Goal: Information Seeking & Learning: Learn about a topic

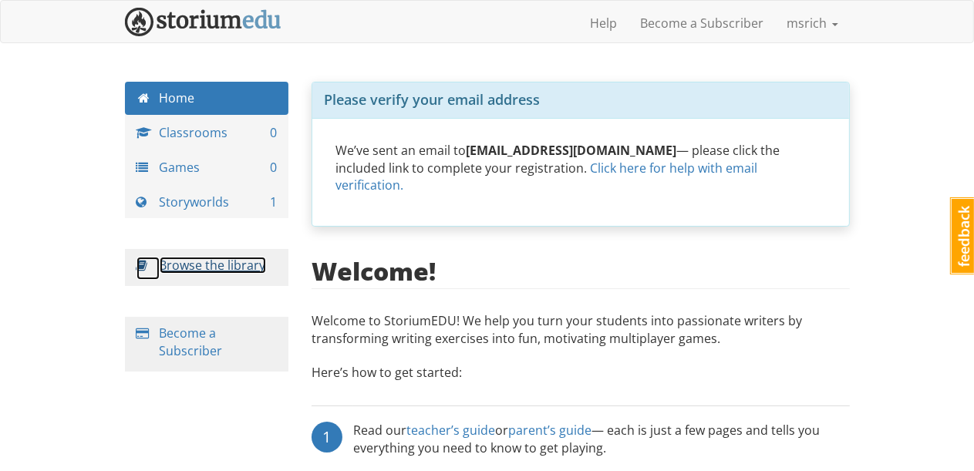
click at [245, 262] on link "Browse the library" at bounding box center [213, 265] width 106 height 17
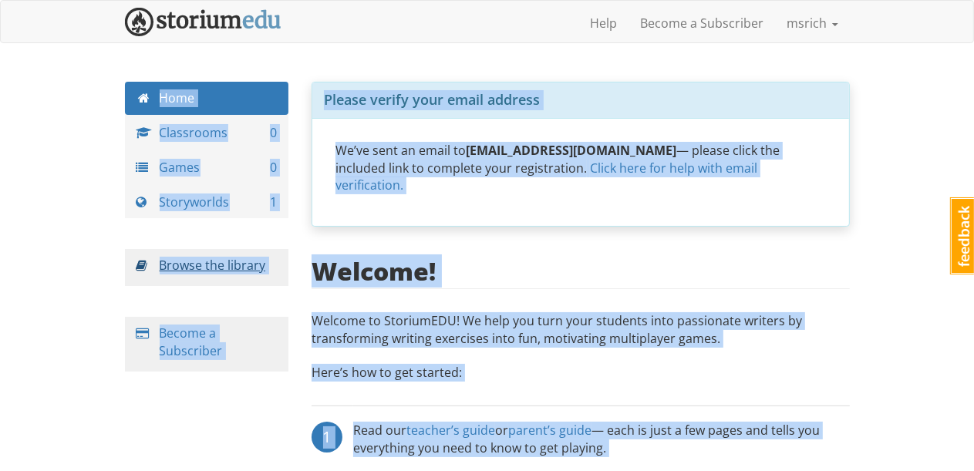
click at [245, 262] on html "msrich msrich 1 Toggle navigation Help Become a Subscriber msrich Profile Notif…" at bounding box center [487, 388] width 974 height 776
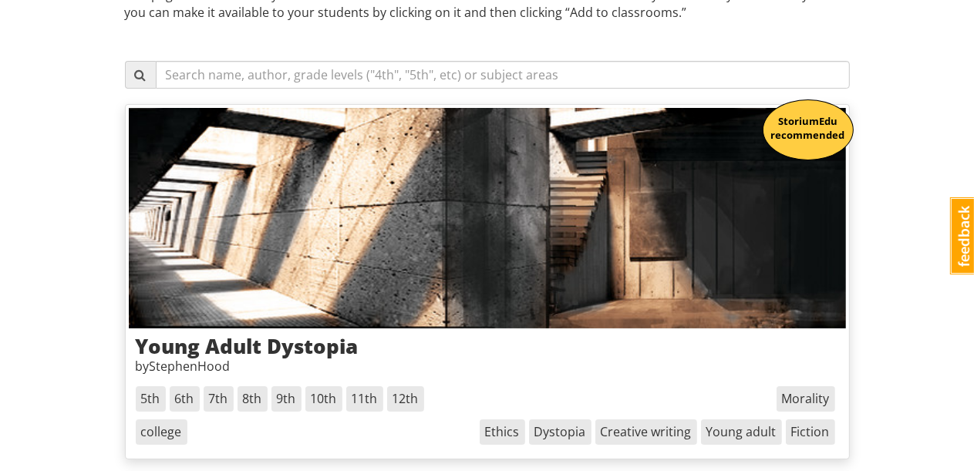
scroll to position [257, 0]
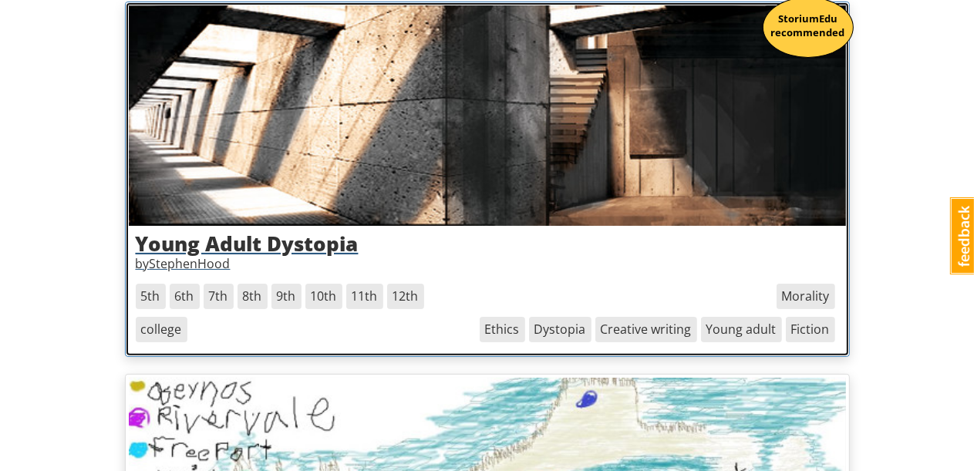
click at [249, 299] on span "8th" at bounding box center [252, 296] width 30 height 25
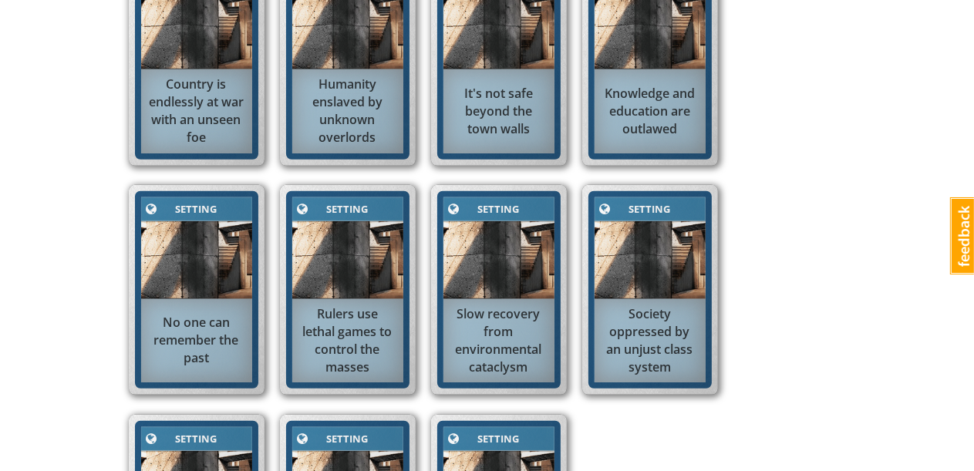
scroll to position [771, 0]
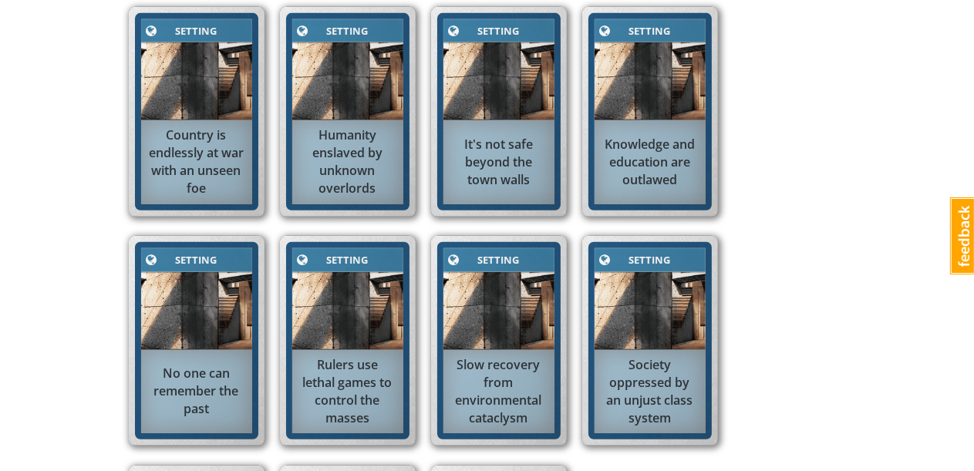
click at [233, 42] on img at bounding box center [196, 81] width 111 height 78
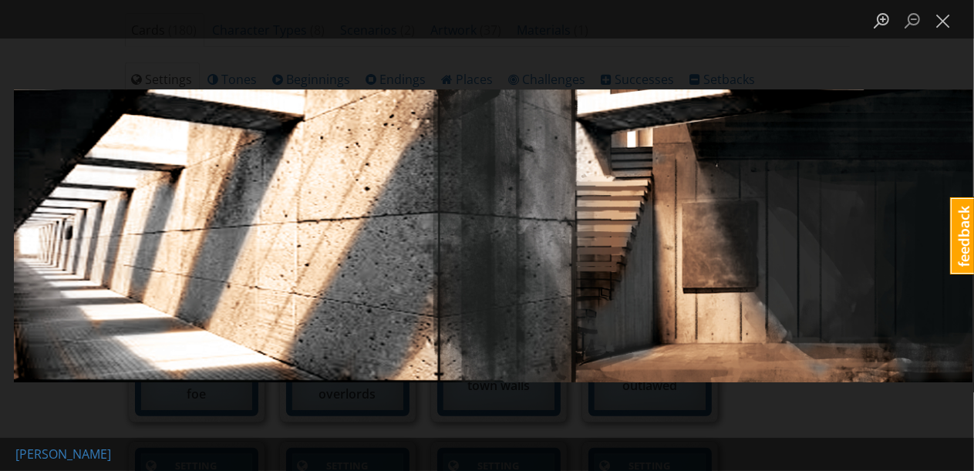
scroll to position [874, 0]
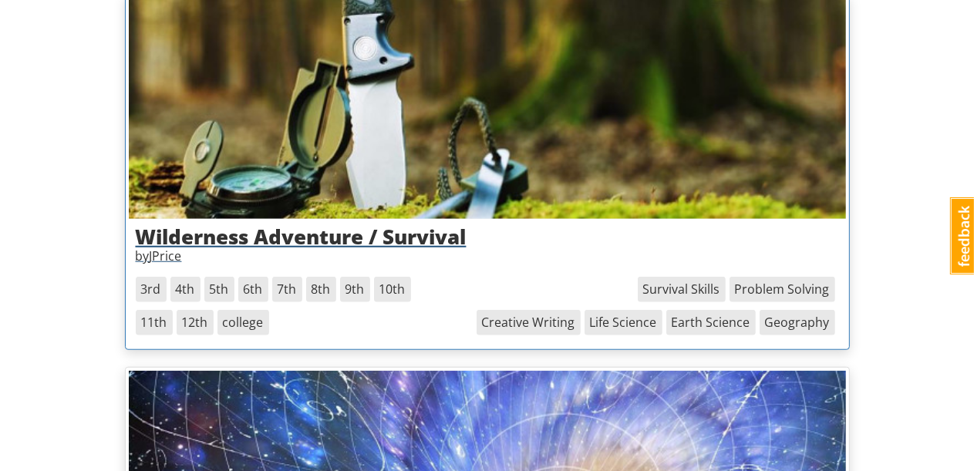
scroll to position [1080, 0]
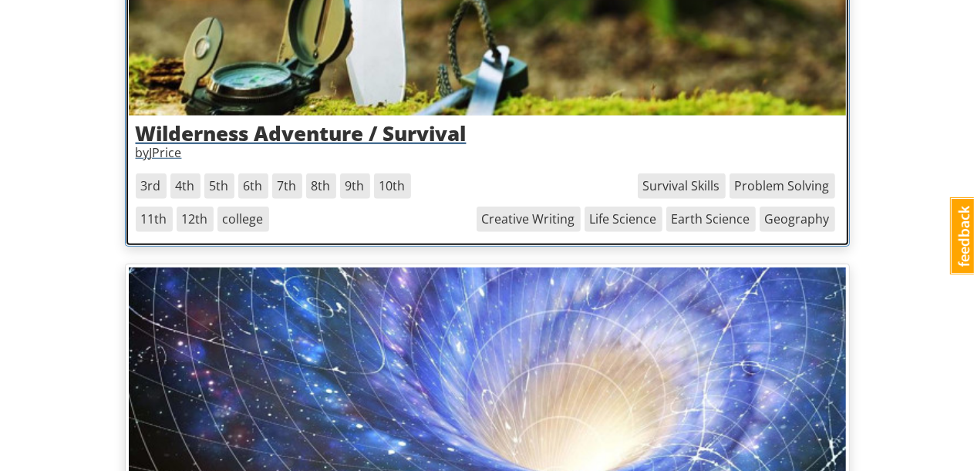
click at [312, 180] on span "8th" at bounding box center [321, 185] width 30 height 25
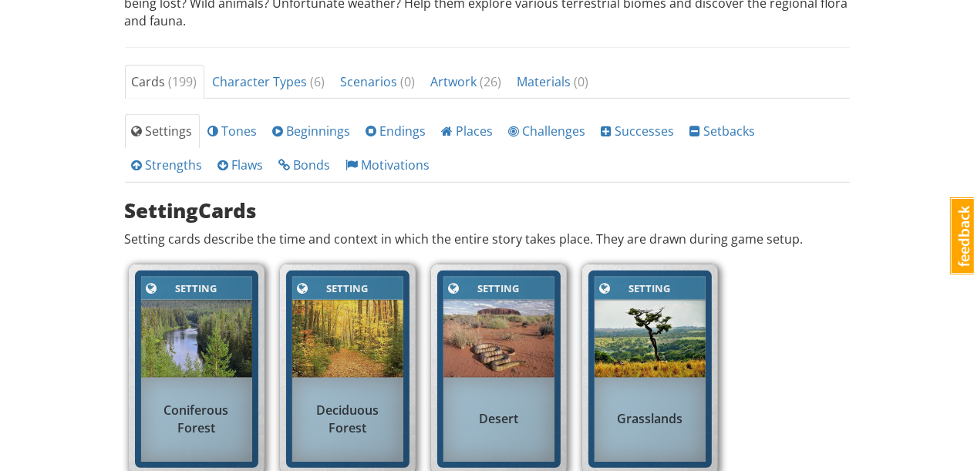
scroll to position [617, 0]
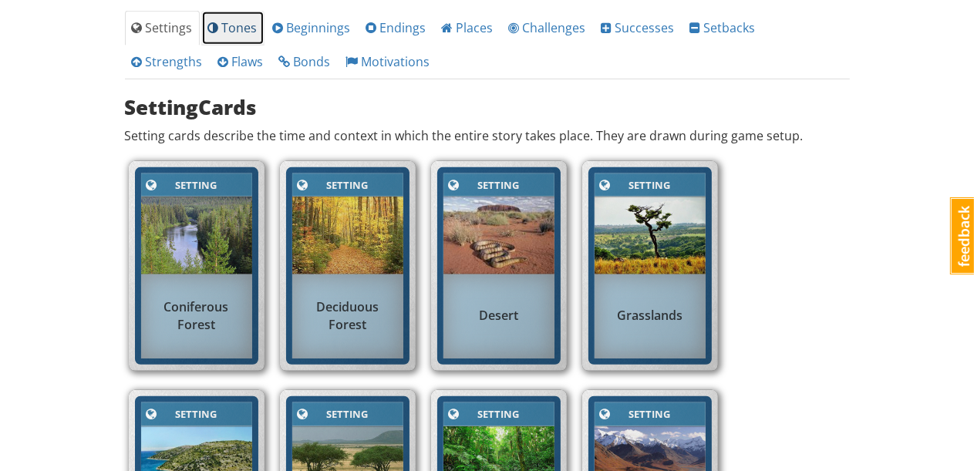
click at [237, 29] on span "Tones" at bounding box center [232, 27] width 49 height 17
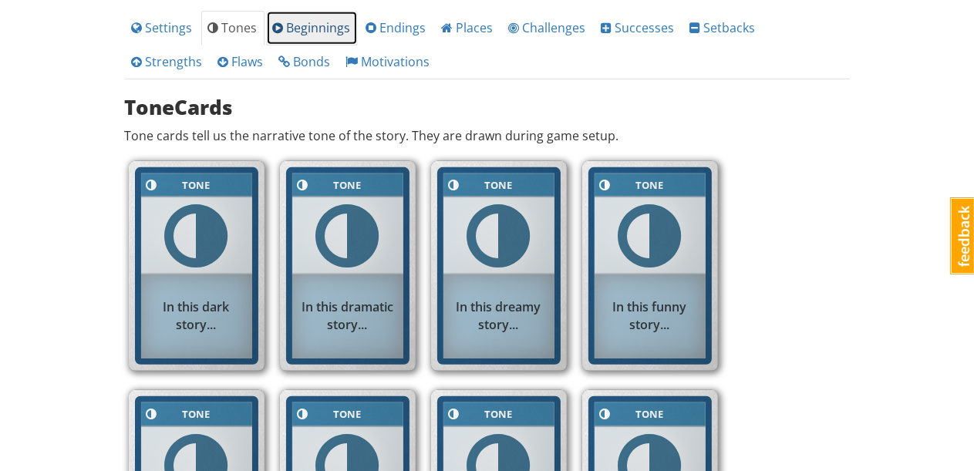
click at [343, 34] on link "Beginnings" at bounding box center [312, 28] width 92 height 35
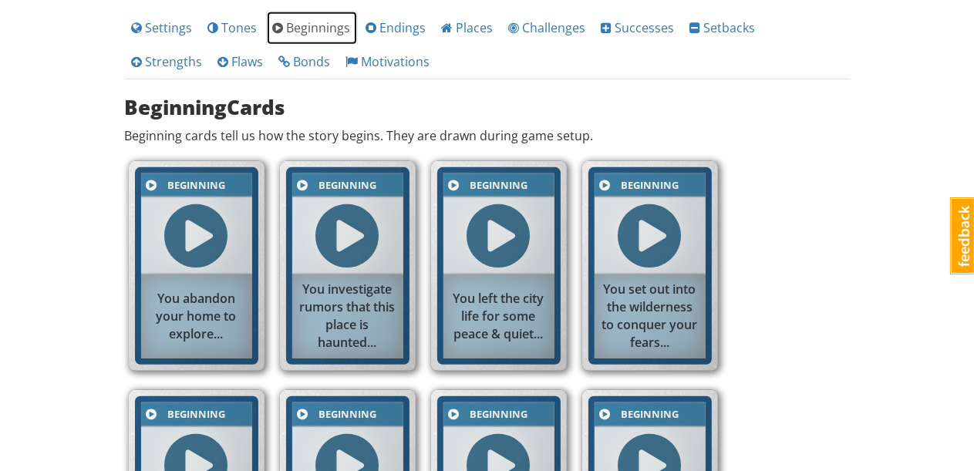
click at [343, 34] on link "Beginnings" at bounding box center [312, 28] width 92 height 35
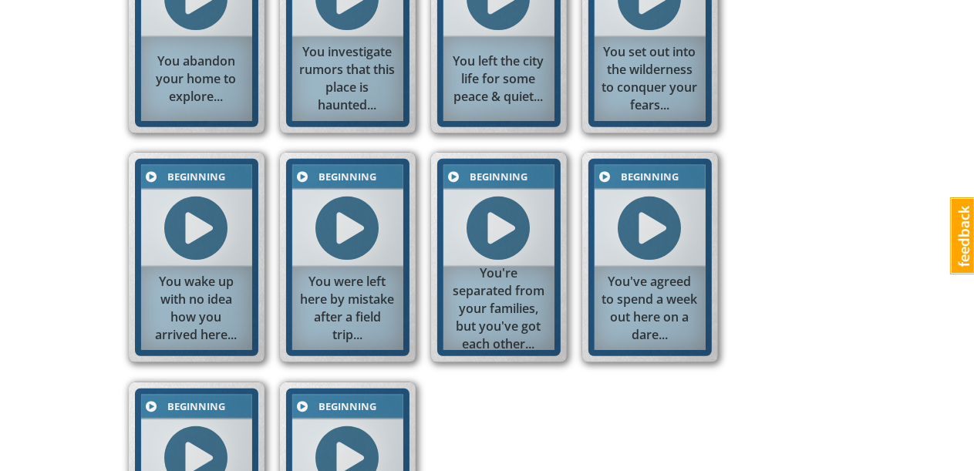
scroll to position [546, 0]
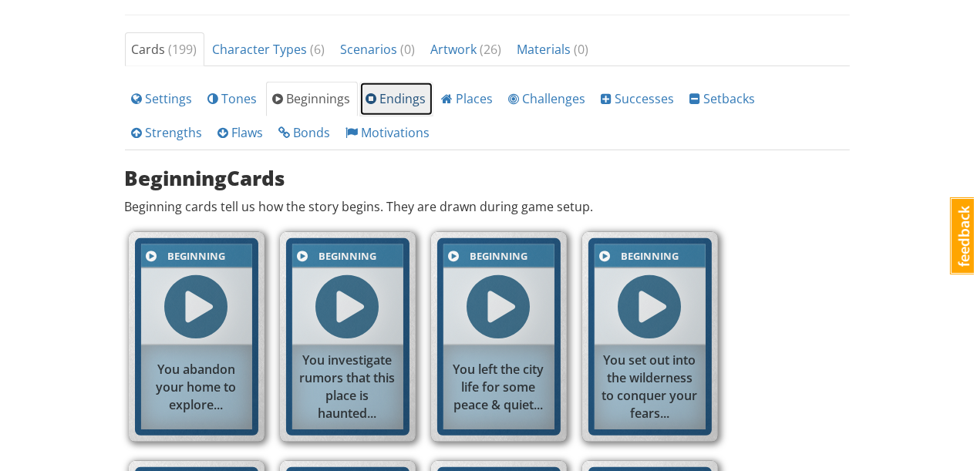
click at [396, 103] on span "Endings" at bounding box center [396, 98] width 60 height 17
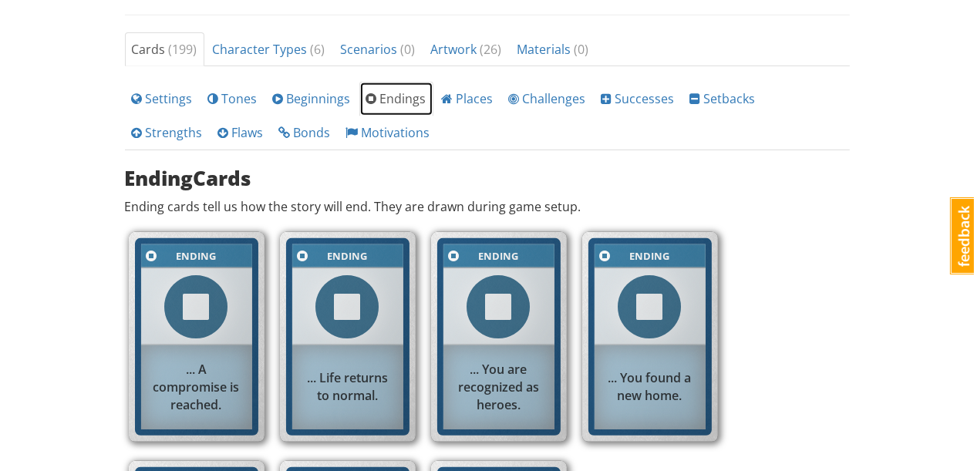
click at [396, 103] on span "Endings" at bounding box center [396, 98] width 60 height 17
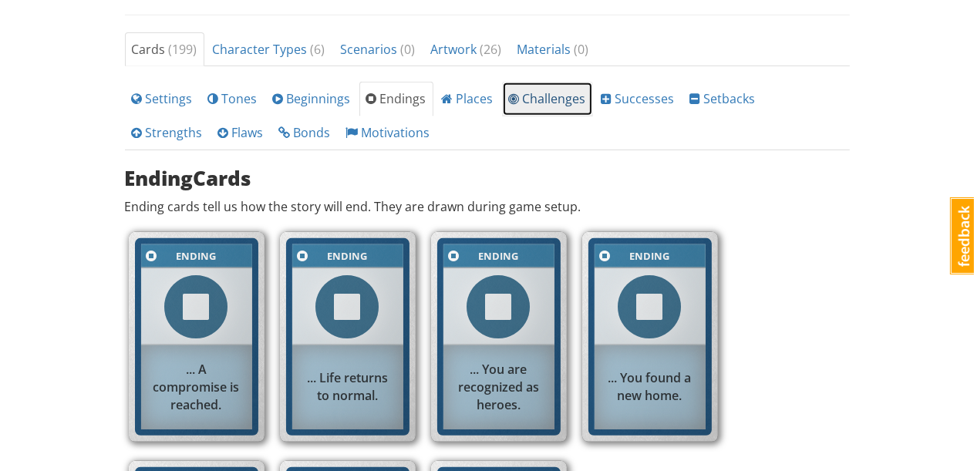
click at [561, 94] on span "Challenges" at bounding box center [547, 98] width 77 height 17
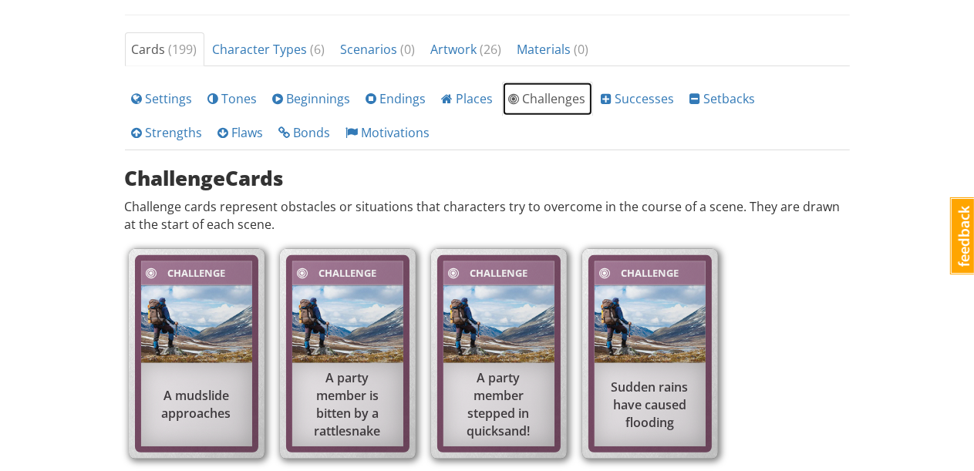
click at [561, 94] on span "Challenges" at bounding box center [547, 98] width 77 height 17
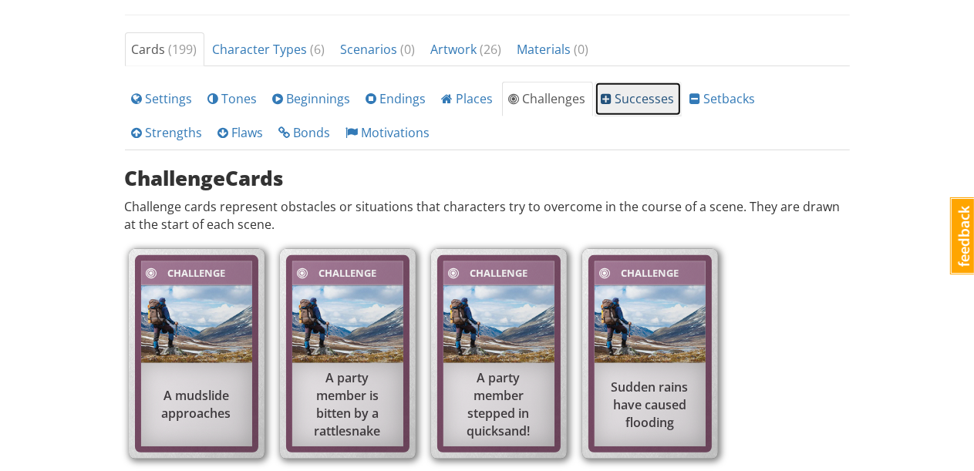
click at [635, 99] on span "Successes" at bounding box center [637, 98] width 73 height 17
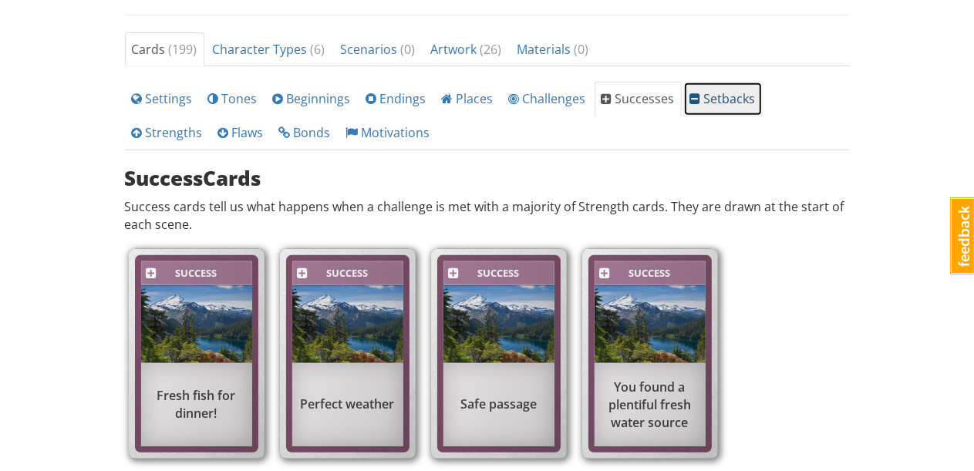
click at [690, 93] on span at bounding box center [695, 99] width 11 height 12
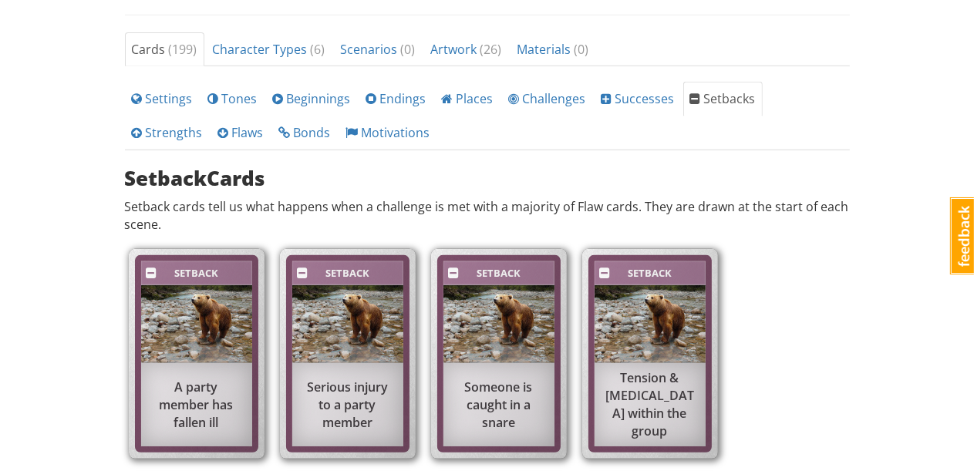
drag, startPoint x: 683, startPoint y: 93, endPoint x: 648, endPoint y: 150, distance: 67.2
drag, startPoint x: 648, startPoint y: 150, endPoint x: 170, endPoint y: 94, distance: 480.5
click at [170, 94] on span "Settings" at bounding box center [162, 98] width 61 height 17
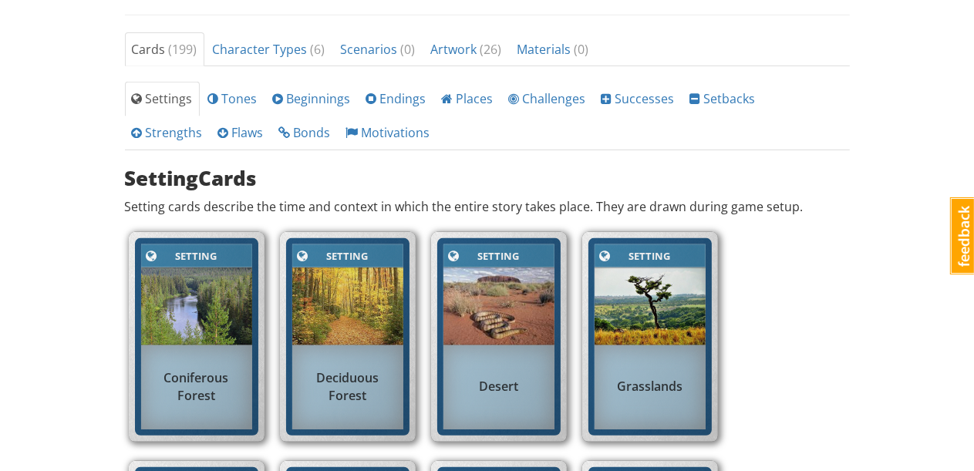
click at [787, 199] on p "Setting cards describe the time and context in which the entire story takes pla…" at bounding box center [487, 207] width 725 height 18
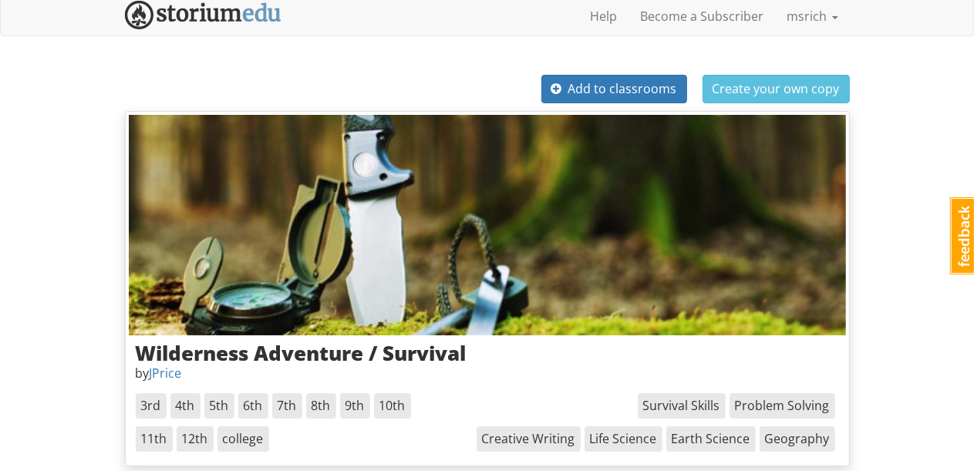
scroll to position [0, 0]
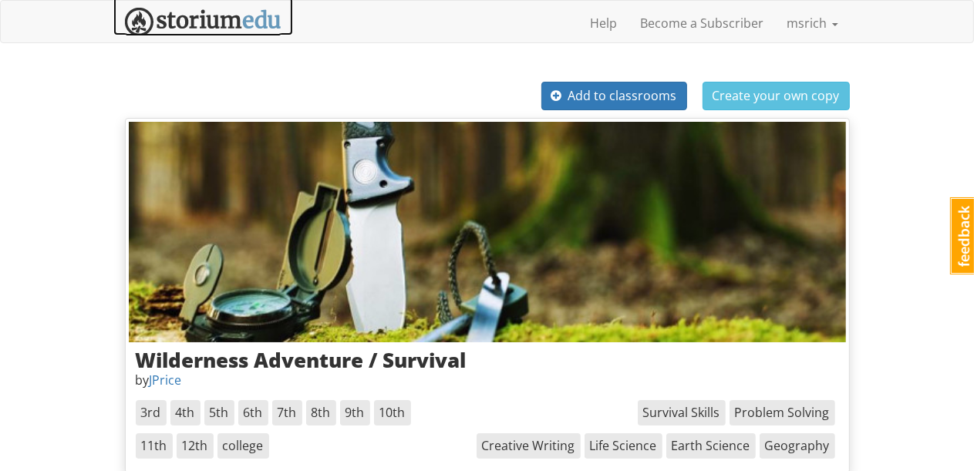
click at [211, 24] on img at bounding box center [203, 22] width 157 height 29
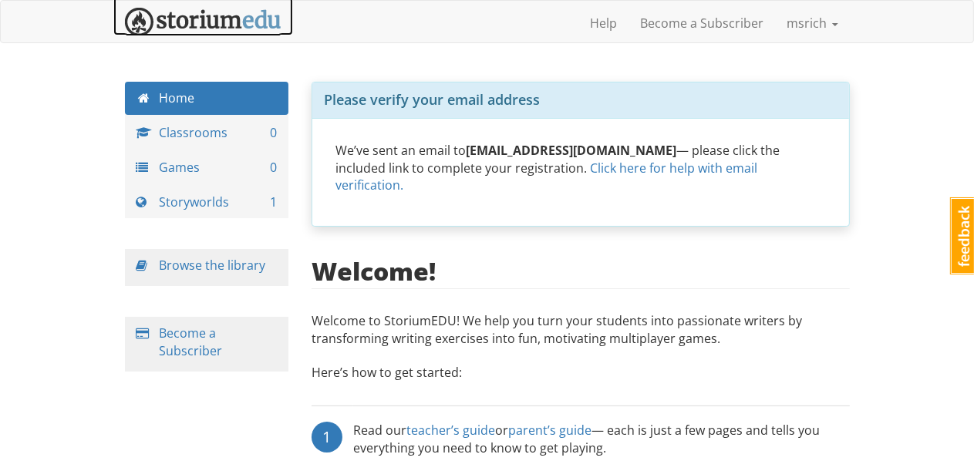
drag, startPoint x: 211, startPoint y: 24, endPoint x: 136, endPoint y: 26, distance: 74.8
click at [136, 26] on img at bounding box center [203, 22] width 157 height 29
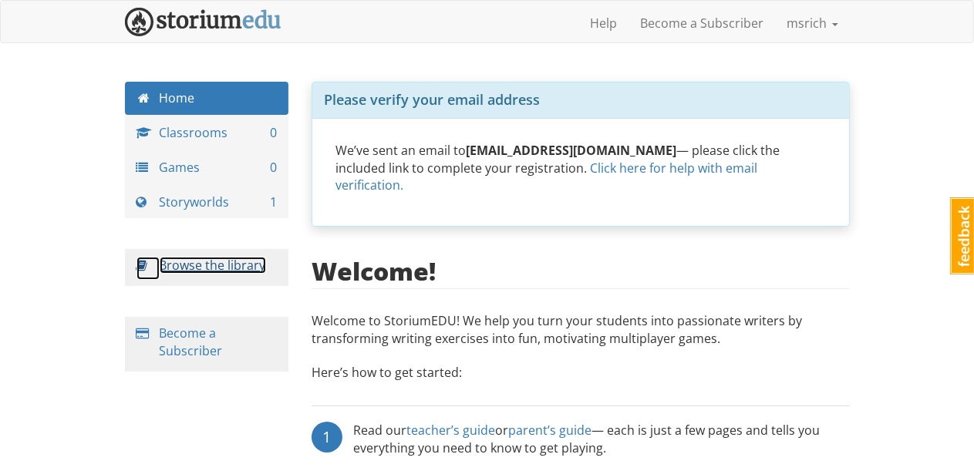
click at [223, 264] on link "Browse the library" at bounding box center [213, 265] width 106 height 17
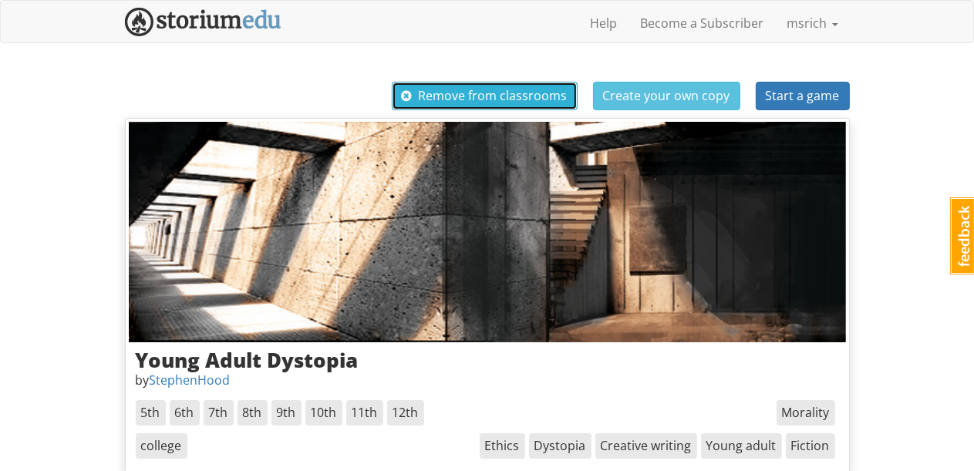
click at [409, 96] on span "button" at bounding box center [407, 95] width 11 height 12
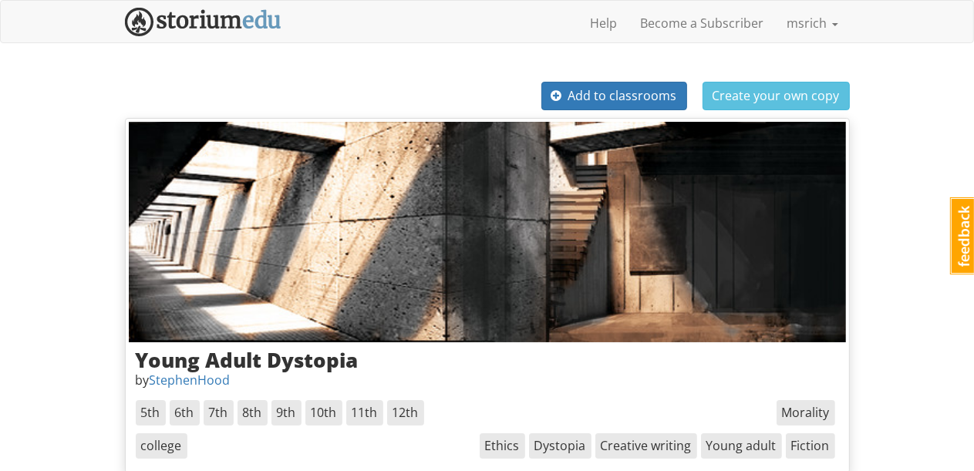
drag, startPoint x: 409, startPoint y: 96, endPoint x: 362, endPoint y: 76, distance: 50.8
click at [200, 24] on img at bounding box center [203, 22] width 157 height 29
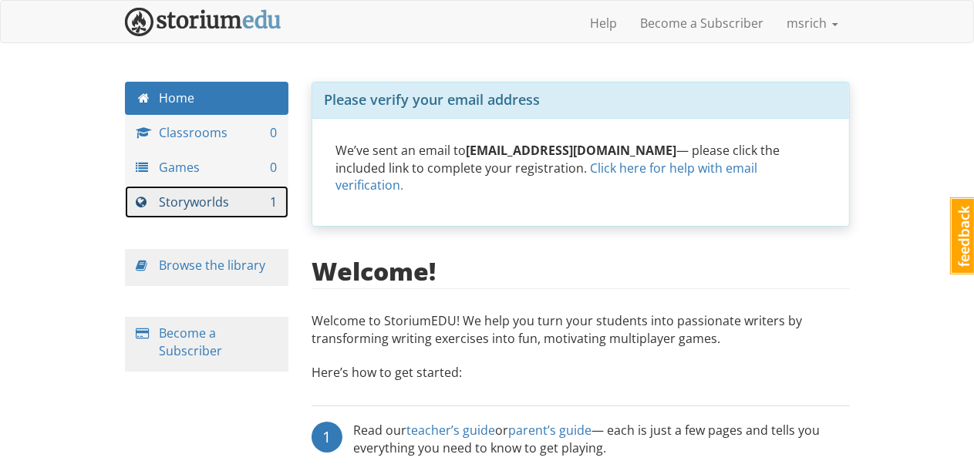
click at [170, 202] on link "Storyworlds 1" at bounding box center [207, 202] width 164 height 33
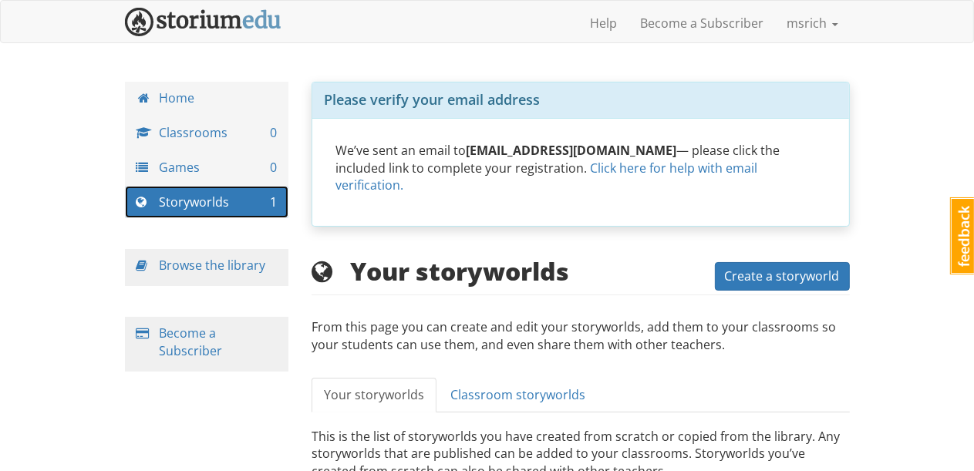
click at [170, 202] on link "Storyworlds 1" at bounding box center [207, 202] width 164 height 33
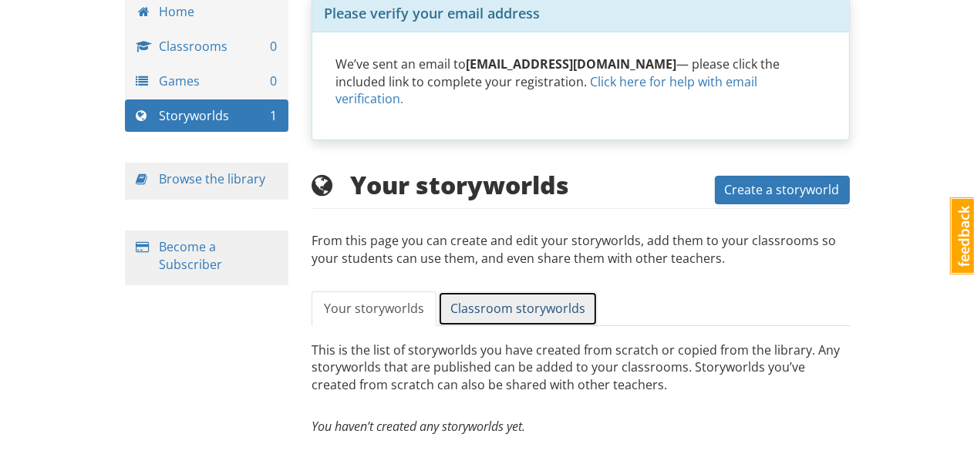
click at [487, 300] on span "Classroom storyworlds" at bounding box center [517, 308] width 135 height 17
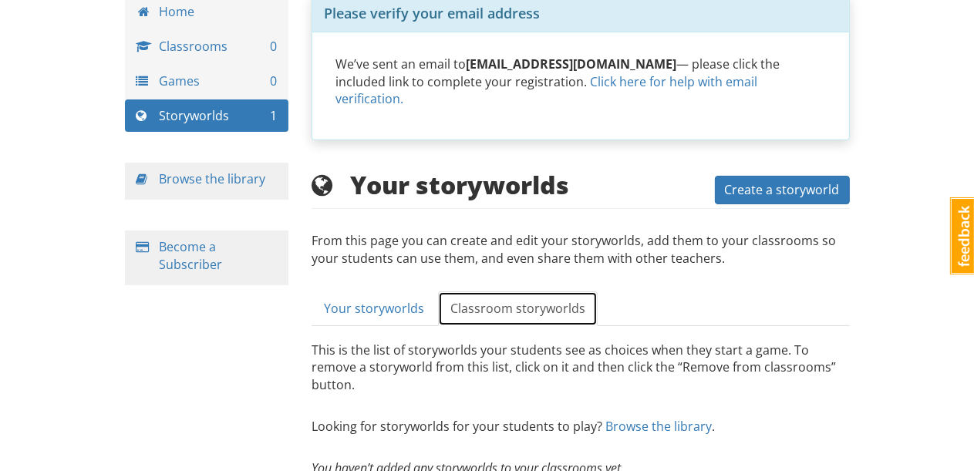
scroll to position [110, 0]
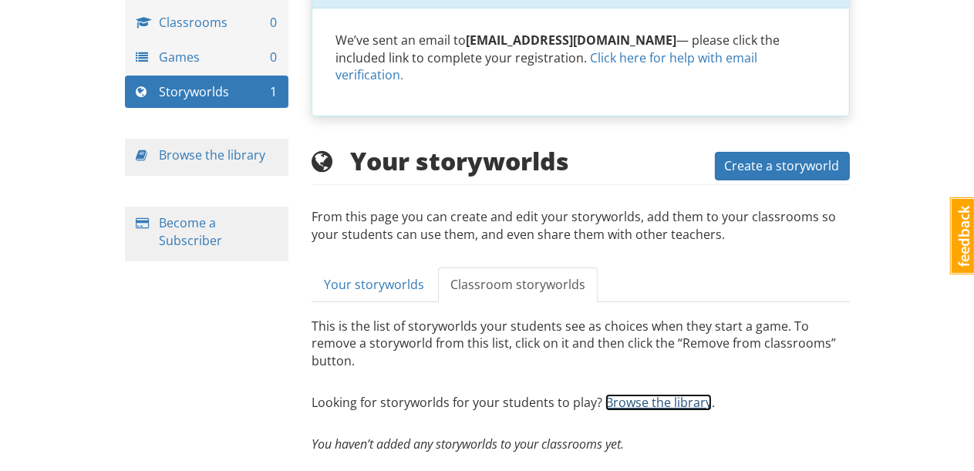
click at [632, 394] on link "Browse the library" at bounding box center [658, 402] width 106 height 17
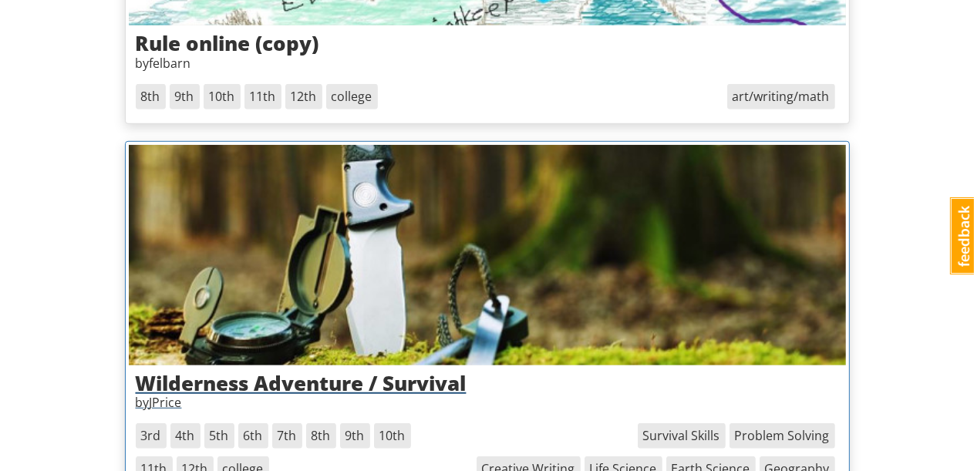
scroll to position [984, 0]
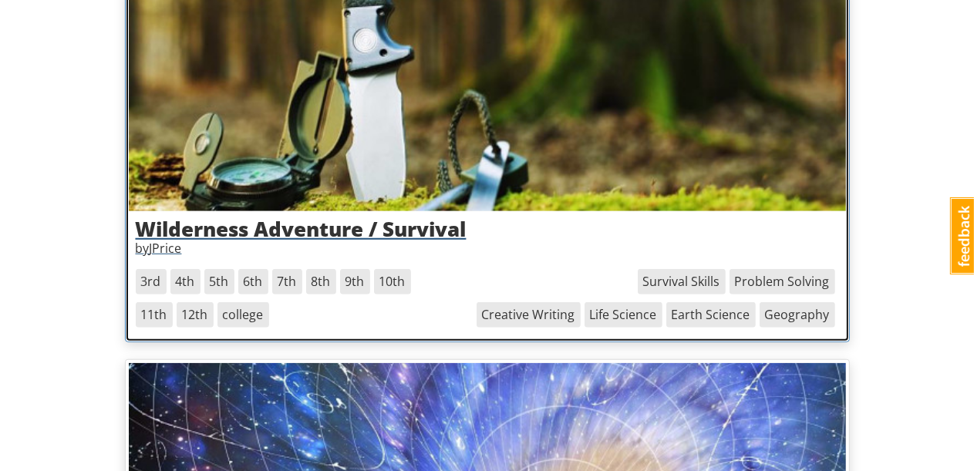
click at [536, 319] on span "Creative Writing" at bounding box center [529, 314] width 104 height 25
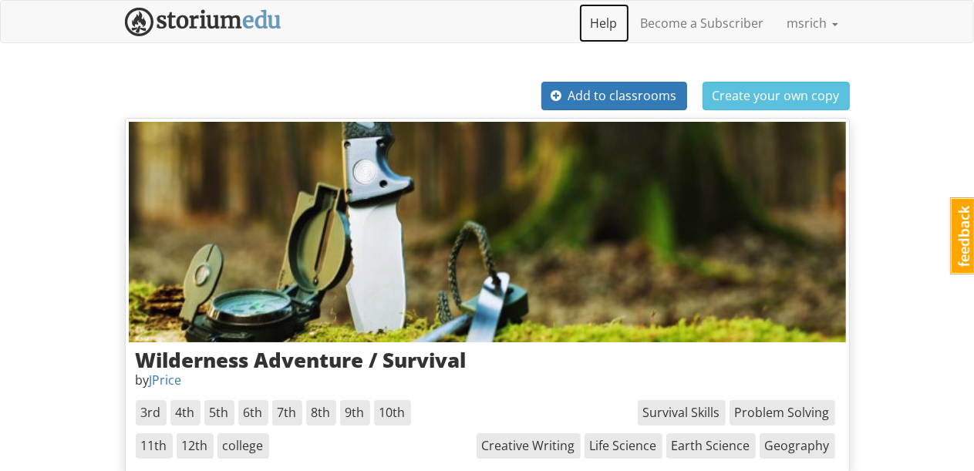
click at [604, 20] on link "Help" at bounding box center [604, 23] width 50 height 39
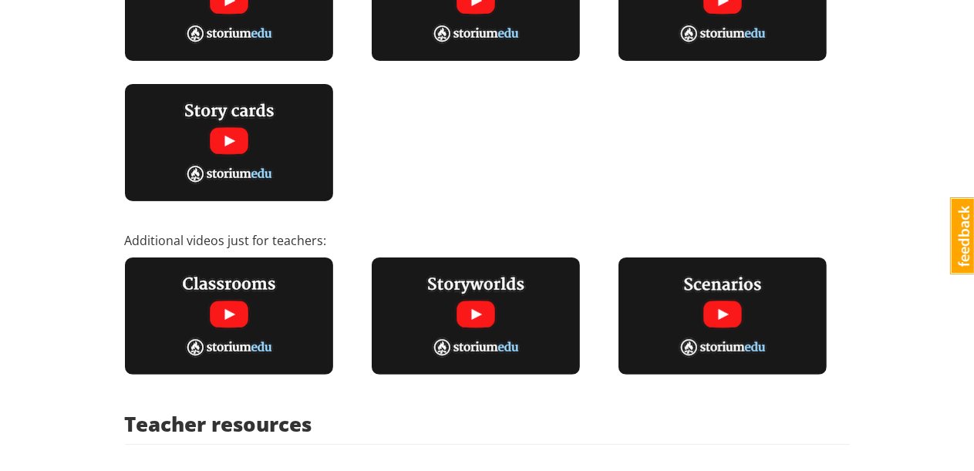
scroll to position [463, 0]
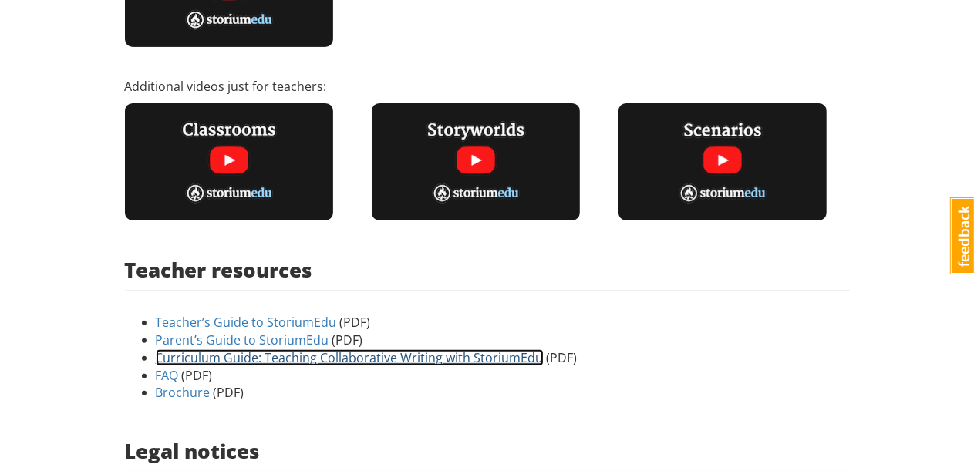
click at [355, 362] on link "Curriculum Guide: Teaching Collaborative Writing with StoriumEdu" at bounding box center [350, 357] width 388 height 17
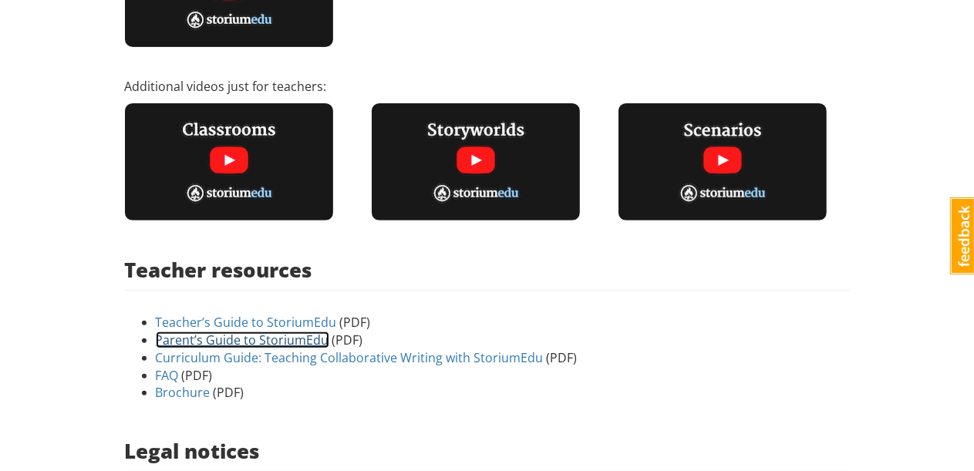
click at [299, 345] on link "Parent’s Guide to StoriumEdu" at bounding box center [242, 340] width 173 height 17
